Goal: Transaction & Acquisition: Purchase product/service

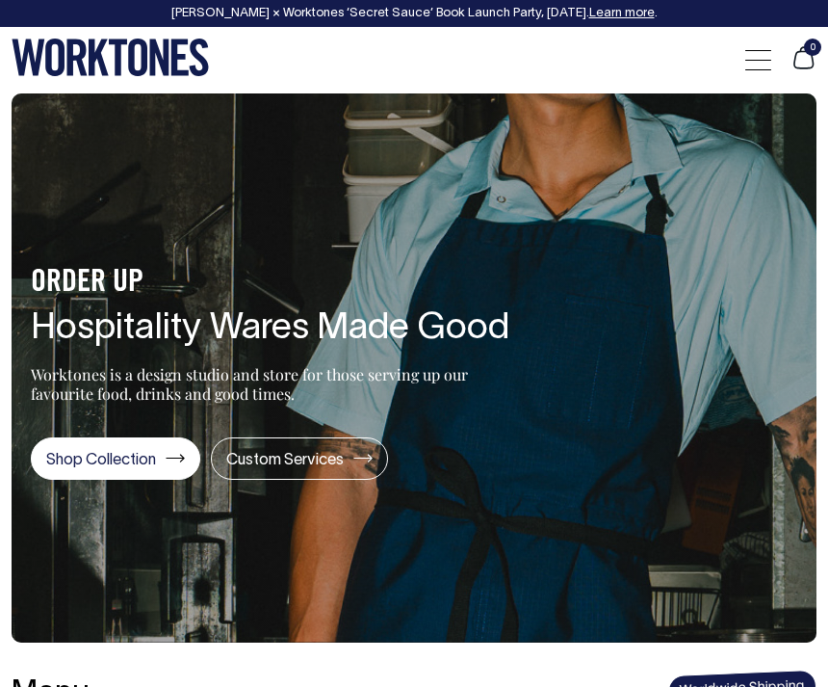
click at [759, 58] on div at bounding box center [758, 59] width 26 height 37
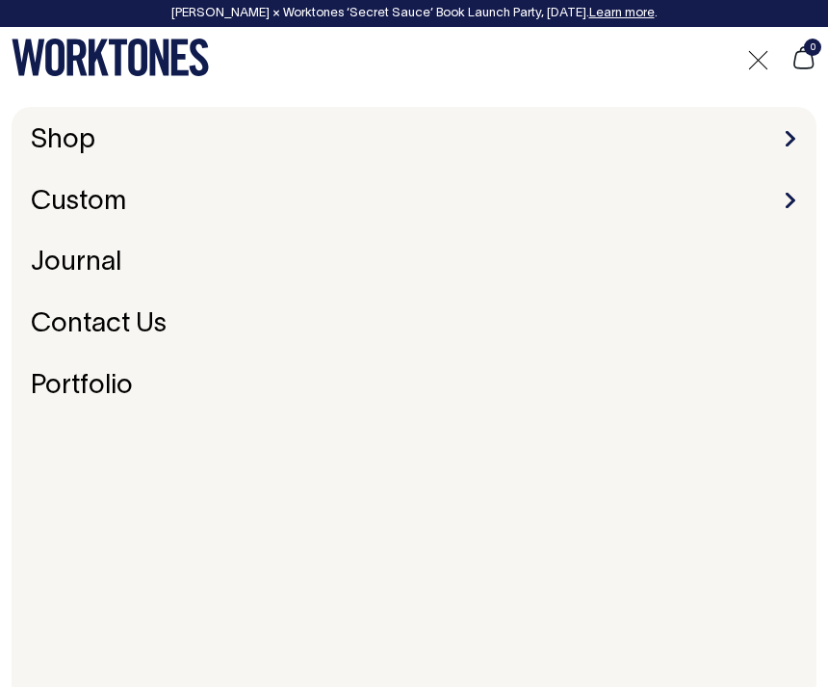
click at [798, 132] on li "Shop Accessories Aprons Workwear" at bounding box center [414, 141] width 782 height 30
click at [794, 137] on span at bounding box center [791, 138] width 10 height 15
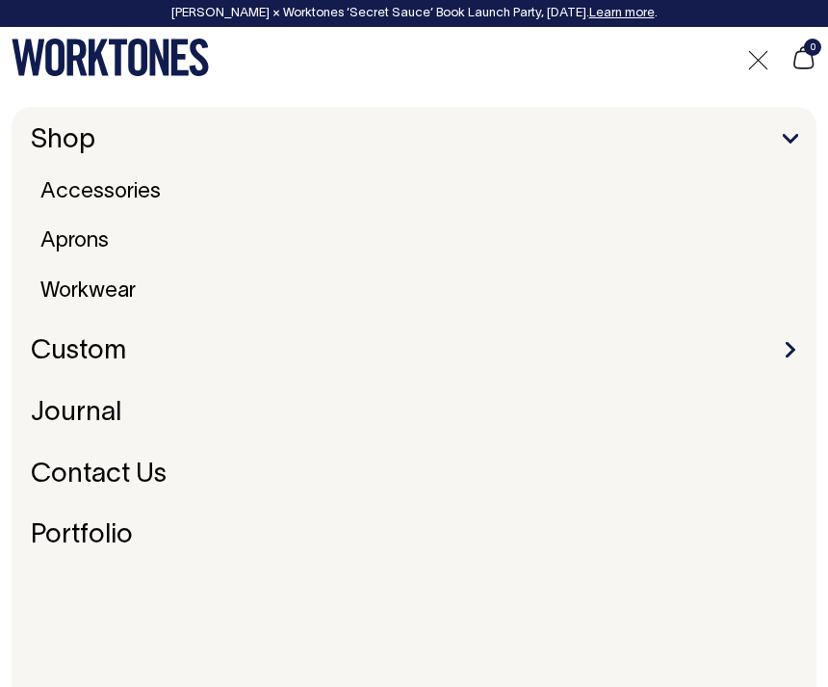
click at [153, 178] on link "Accessories" at bounding box center [101, 191] width 136 height 35
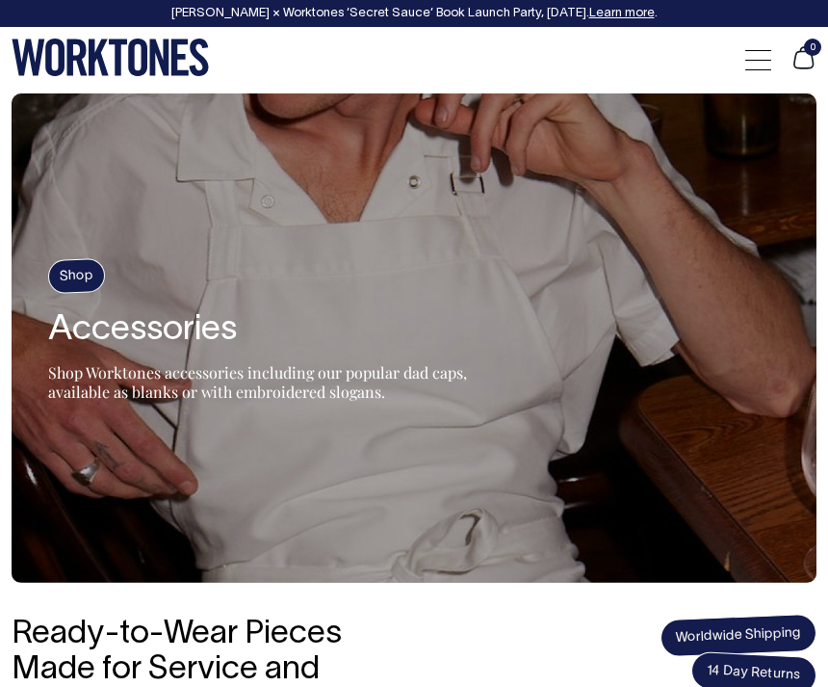
click at [770, 54] on div at bounding box center [758, 59] width 26 height 37
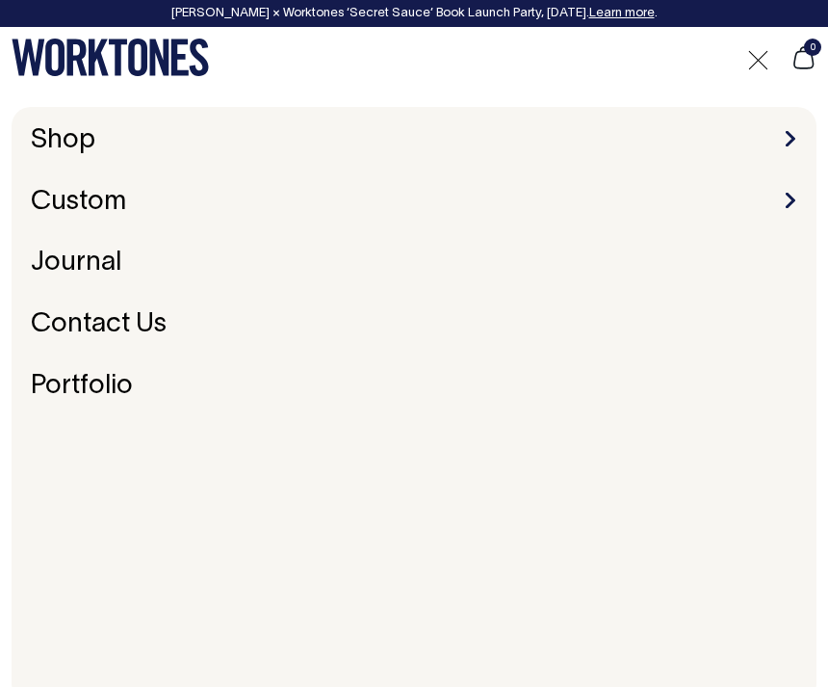
click at [794, 142] on span at bounding box center [791, 138] width 10 height 15
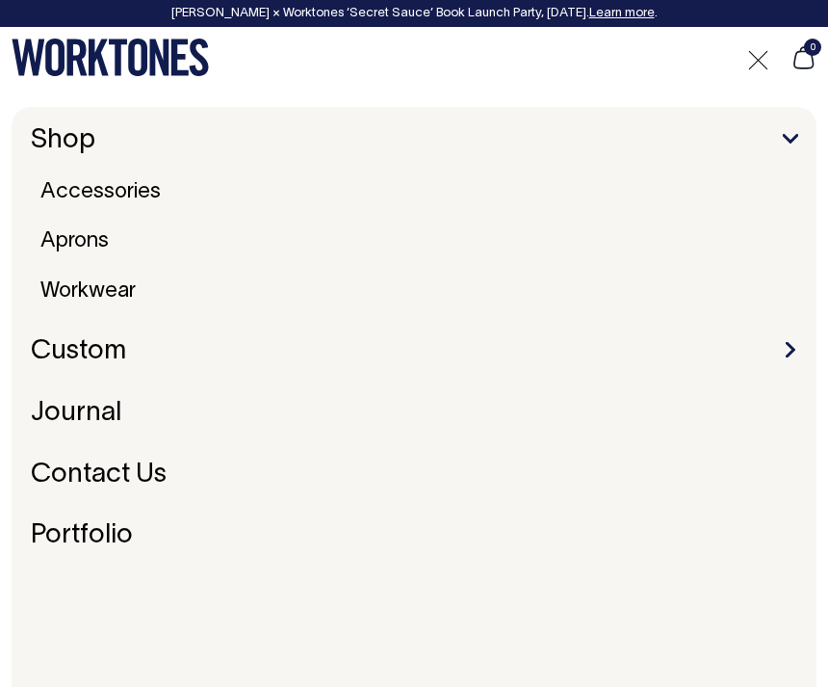
click at [113, 246] on link "Aprons" at bounding box center [75, 240] width 84 height 35
